Goal: Task Accomplishment & Management: Use online tool/utility

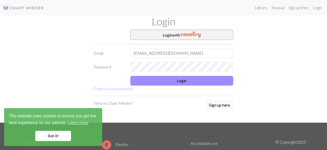
type input "camillexu23@gmail.com"
click at [175, 81] on button "Login" at bounding box center [181, 81] width 103 height 10
click at [64, 139] on link "Got it!" at bounding box center [53, 136] width 36 height 10
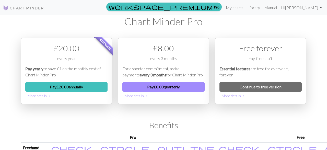
click at [165, 7] on div "workspace_premium Pro My charts Library Manual Hi Camille Account settings Logo…" at bounding box center [186, 8] width 276 height 10
click at [279, 7] on link "Manual" at bounding box center [270, 8] width 17 height 10
click at [245, 10] on link "My charts" at bounding box center [235, 8] width 22 height 10
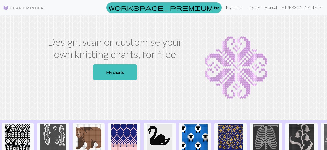
click at [245, 6] on link "My charts" at bounding box center [235, 7] width 22 height 10
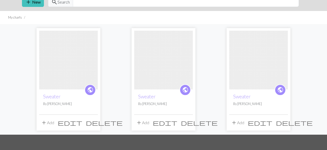
scroll to position [19, 0]
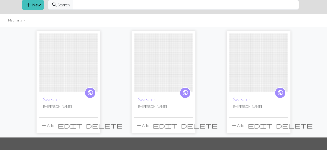
click at [74, 63] on img at bounding box center [68, 62] width 59 height 59
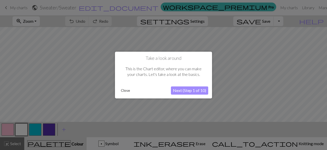
click at [188, 91] on button "Next (Step 1 of 10)" at bounding box center [189, 90] width 37 height 8
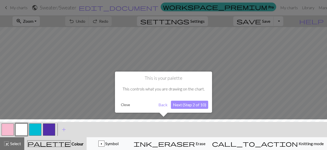
click at [194, 103] on button "Next (Step 2 of 10)" at bounding box center [189, 105] width 37 height 8
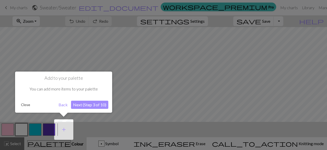
click at [90, 104] on button "Next (Step 3 of 10)" at bounding box center [89, 105] width 37 height 8
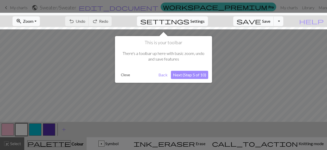
click at [191, 74] on button "Next (Step 5 of 10)" at bounding box center [189, 75] width 37 height 8
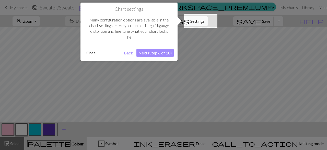
click at [157, 54] on button "Next (Step 6 of 10)" at bounding box center [154, 53] width 37 height 8
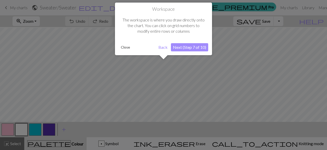
scroll to position [19, 0]
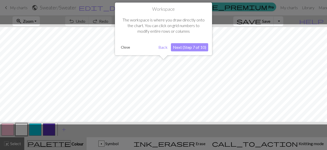
click at [191, 49] on button "Next (Step 7 of 10)" at bounding box center [189, 47] width 37 height 8
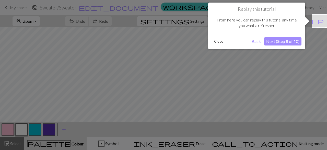
click at [274, 43] on button "Next (Step 8 of 10)" at bounding box center [282, 41] width 37 height 8
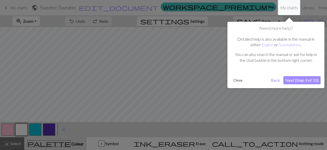
click at [297, 82] on button "Next (Step 9 of 10)" at bounding box center [301, 80] width 37 height 8
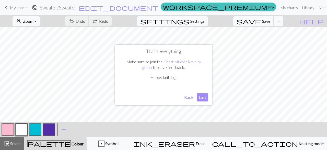
click at [206, 94] on button "Last" at bounding box center [202, 97] width 11 height 8
click at [165, 131] on div "< > add Add a colour" at bounding box center [163, 129] width 327 height 15
click at [283, 20] on button "Toggle Dropdown" at bounding box center [278, 21] width 10 height 10
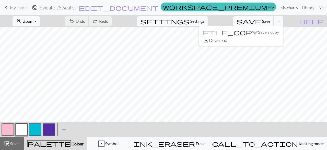
click at [278, 8] on link "My charts" at bounding box center [289, 8] width 22 height 10
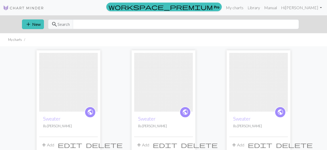
click at [92, 145] on span "delete" at bounding box center [104, 144] width 37 height 7
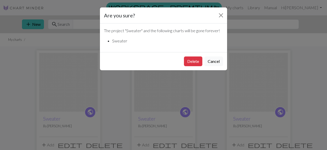
click at [202, 56] on div "Delete Cancel" at bounding box center [163, 61] width 127 height 18
click at [192, 62] on button "Delete" at bounding box center [193, 61] width 18 height 10
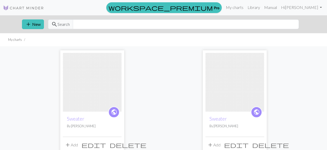
click at [120, 146] on span "delete" at bounding box center [127, 144] width 37 height 7
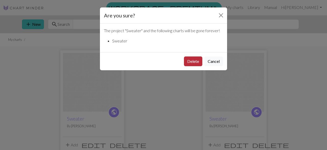
click at [196, 60] on button "Delete" at bounding box center [193, 61] width 18 height 10
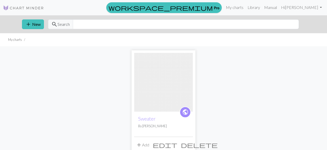
click at [190, 143] on span "delete" at bounding box center [199, 144] width 37 height 7
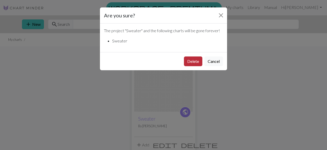
click at [195, 59] on button "Delete" at bounding box center [193, 61] width 18 height 10
click at [192, 62] on button "Delete" at bounding box center [193, 61] width 18 height 10
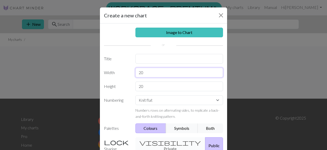
click at [153, 72] on input "20" at bounding box center [179, 73] width 88 height 10
type input "25"
click at [149, 85] on input "20" at bounding box center [179, 86] width 88 height 10
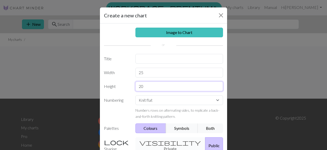
type input "2"
click at [144, 72] on input "25" at bounding box center [179, 73] width 88 height 10
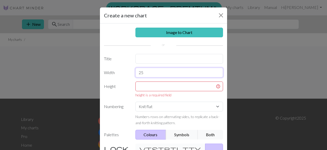
click at [144, 72] on input "25" at bounding box center [179, 73] width 88 height 10
type input "50"
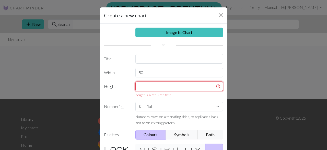
click at [143, 83] on input "text" at bounding box center [179, 86] width 88 height 10
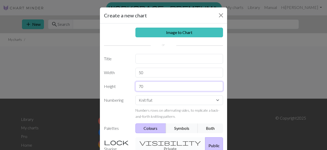
type input "70"
click at [168, 11] on div "Create a new chart" at bounding box center [163, 15] width 127 height 16
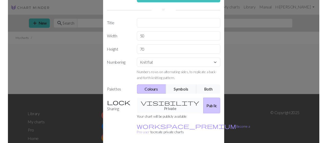
scroll to position [38, 0]
